Goal: Information Seeking & Learning: Understand process/instructions

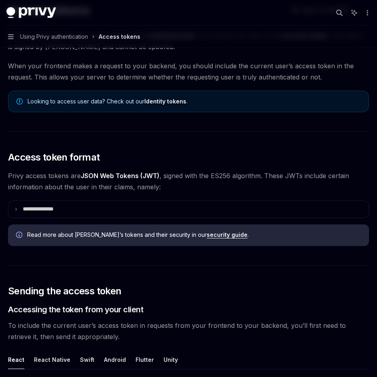
scroll to position [80, 0]
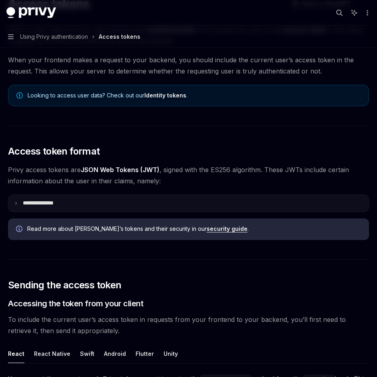
click at [97, 200] on summary "**********" at bounding box center [188, 203] width 360 height 17
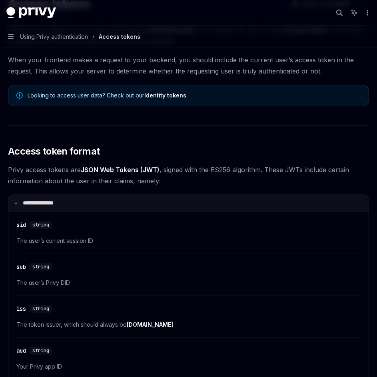
click at [98, 199] on summary "**********" at bounding box center [188, 203] width 360 height 17
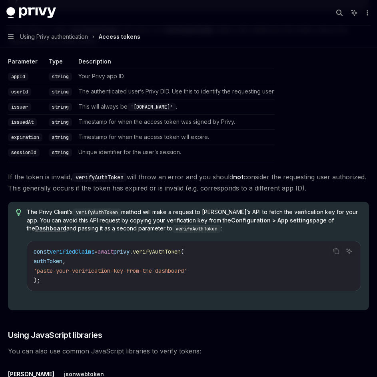
scroll to position [1439, 0]
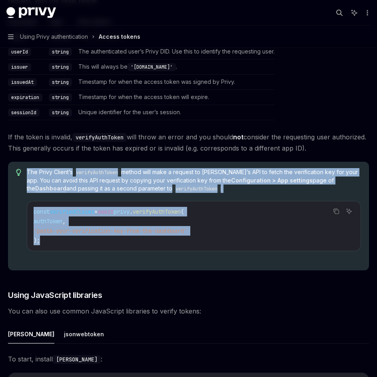
drag, startPoint x: 24, startPoint y: 171, endPoint x: 176, endPoint y: 249, distance: 170.5
click at [176, 249] on div "The Privy Client’s verifyAuthToken method will make a request to [PERSON_NAME]’…" at bounding box center [188, 216] width 361 height 109
click at [257, 184] on span "The Privy Client’s verifyAuthToken method will make a request to [PERSON_NAME]’…" at bounding box center [194, 180] width 334 height 25
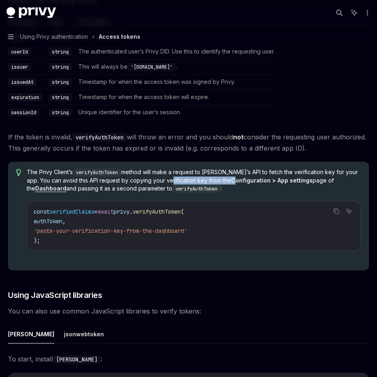
drag, startPoint x: 163, startPoint y: 183, endPoint x: 210, endPoint y: 182, distance: 47.2
click at [210, 182] on span "The Privy Client’s verifyAuthToken method will make a request to [PERSON_NAME]’…" at bounding box center [194, 180] width 334 height 25
click at [231, 182] on strong "Configuration > App settings" at bounding box center [272, 180] width 82 height 7
drag, startPoint x: 295, startPoint y: 181, endPoint x: 321, endPoint y: 181, distance: 25.6
click at [319, 181] on span "The Privy Client’s verifyAuthToken method will make a request to [PERSON_NAME]’…" at bounding box center [194, 180] width 334 height 25
